Goal: Task Accomplishment & Management: Contribute content

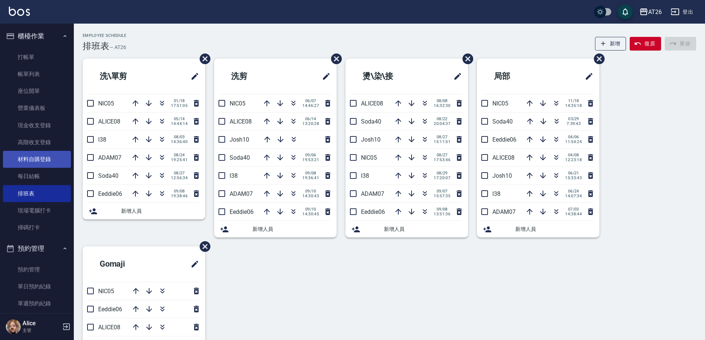
click at [42, 162] on link "材料自購登錄" at bounding box center [37, 159] width 68 height 17
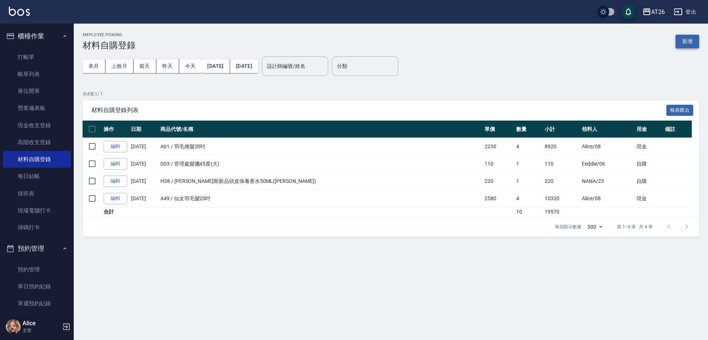
click at [683, 39] on button "新增" at bounding box center [688, 42] width 24 height 14
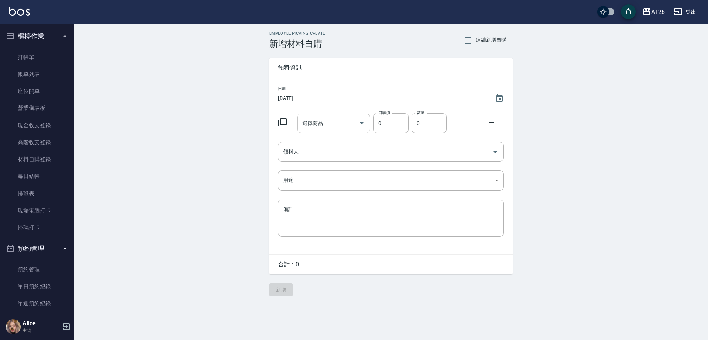
click at [337, 122] on input "選擇商品" at bounding box center [329, 123] width 56 height 13
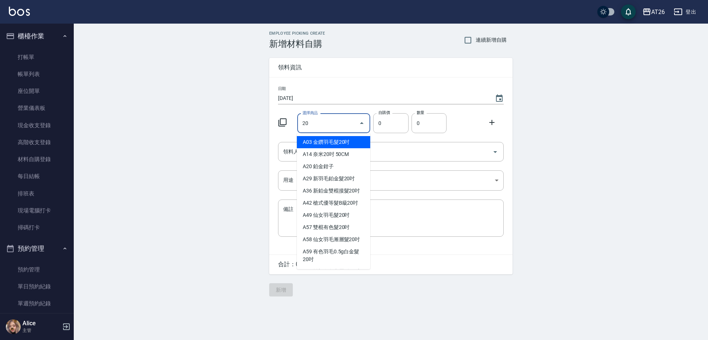
type input "金鑽羽毛髮20吋"
type input "1680"
type input "1"
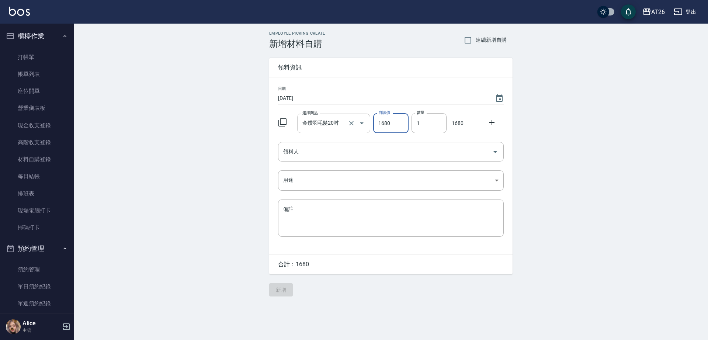
click at [333, 122] on input "金鑽羽毛髮20吋" at bounding box center [324, 123] width 46 height 13
click at [332, 124] on input "選擇商品" at bounding box center [329, 123] width 56 height 13
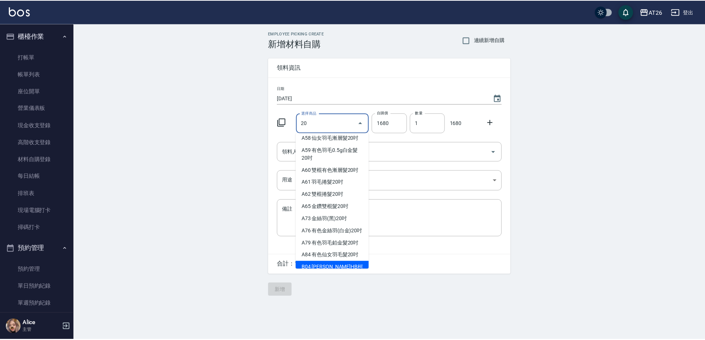
scroll to position [121, 0]
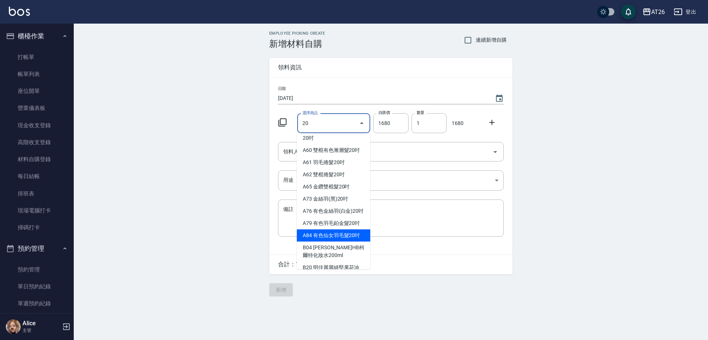
type input "有色仙女羽毛髮20吋"
type input "2780"
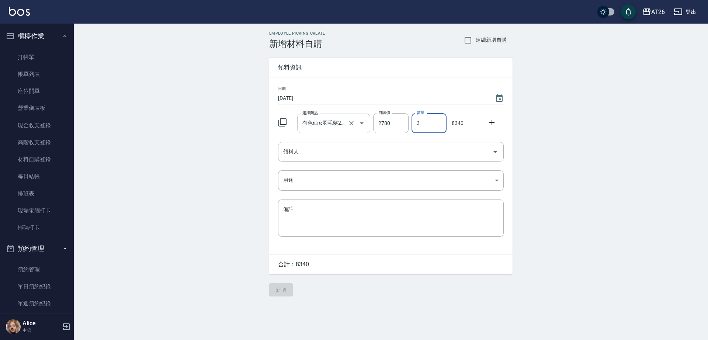
type input "3"
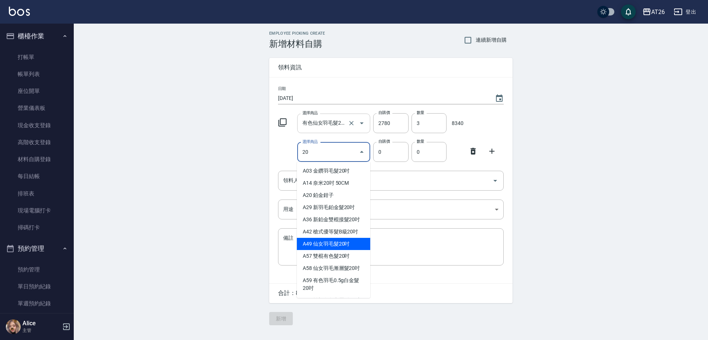
type input "仙女羽毛髮20吋"
type input "2580"
type input "1"
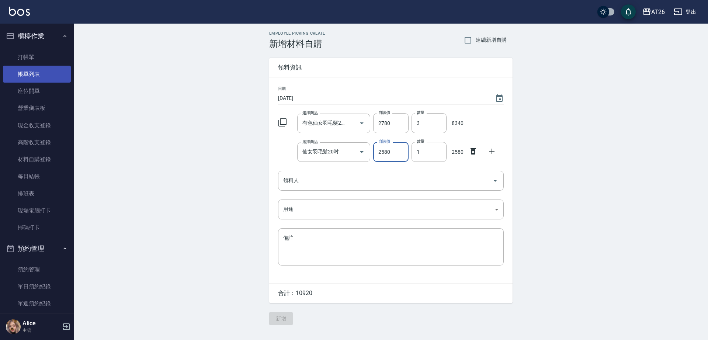
click at [52, 77] on link "帳單列表" at bounding box center [37, 74] width 68 height 17
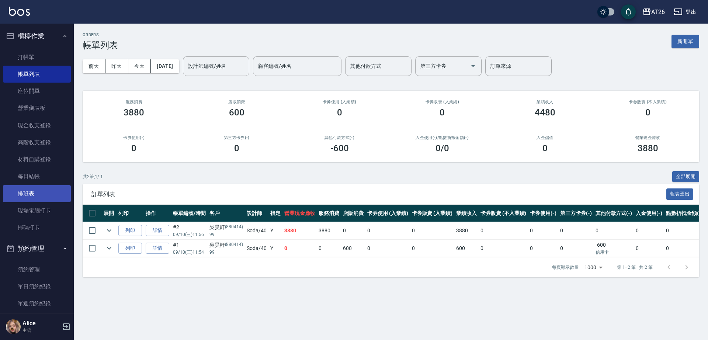
click at [33, 191] on link "排班表" at bounding box center [37, 193] width 68 height 17
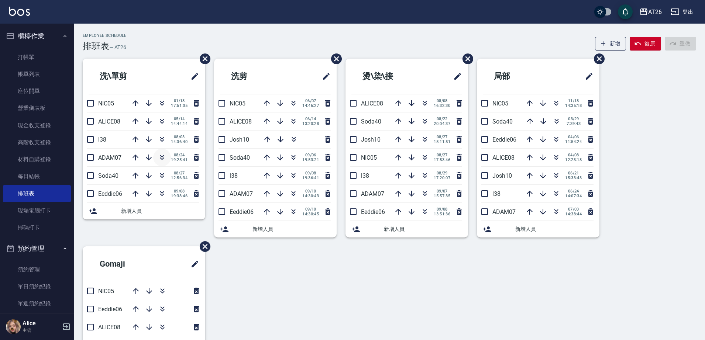
click at [162, 154] on icon "button" at bounding box center [162, 157] width 9 height 9
